Goal: Find specific page/section: Find specific page/section

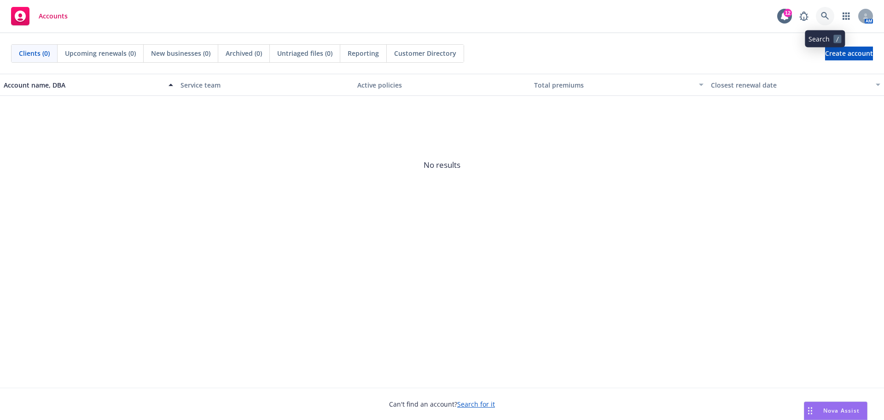
click at [830, 14] on link at bounding box center [825, 16] width 18 height 18
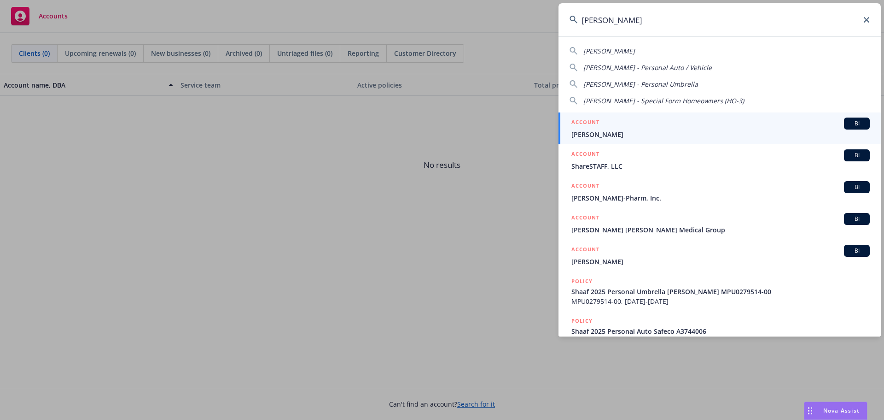
type input "[PERSON_NAME]"
click at [696, 127] on div "ACCOUNT BI" at bounding box center [721, 123] width 299 height 12
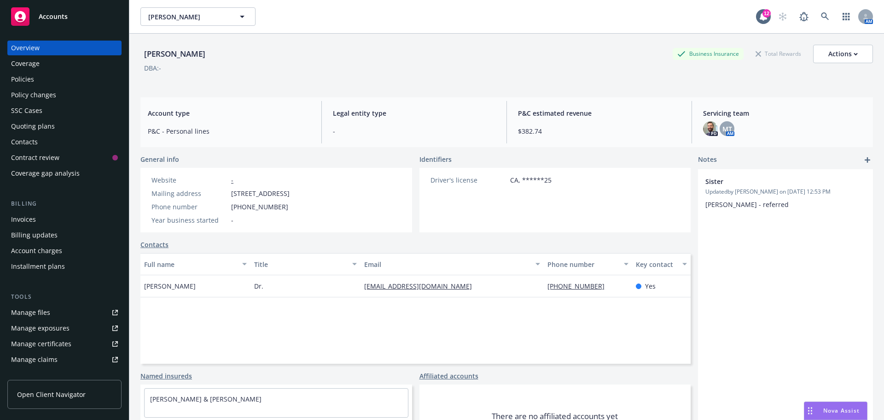
click at [33, 61] on div "Coverage" at bounding box center [25, 63] width 29 height 15
